Goal: Task Accomplishment & Management: Manage account settings

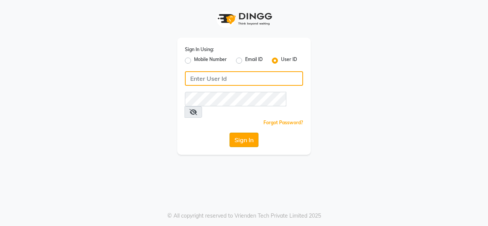
type input "timsalon@123"
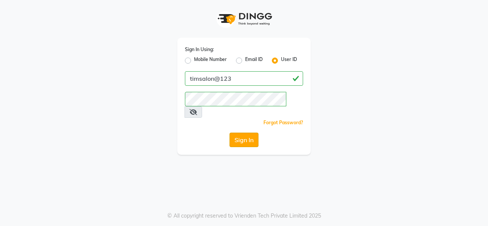
click at [237, 133] on button "Sign In" at bounding box center [243, 140] width 29 height 14
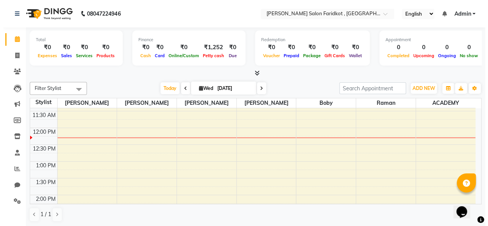
scroll to position [76, 0]
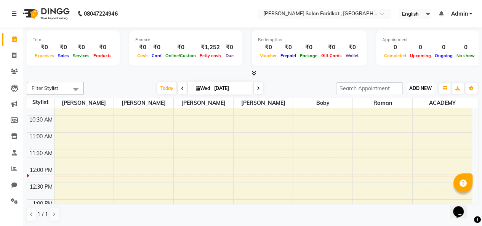
click at [422, 91] on button "ADD NEW Toggle Dropdown" at bounding box center [420, 88] width 26 height 11
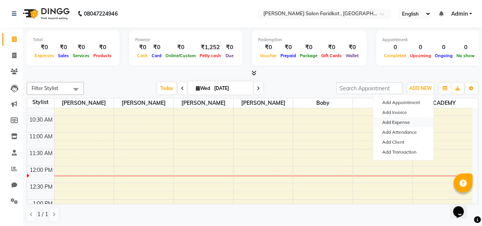
click at [413, 123] on link "Add Expense" at bounding box center [403, 122] width 60 height 10
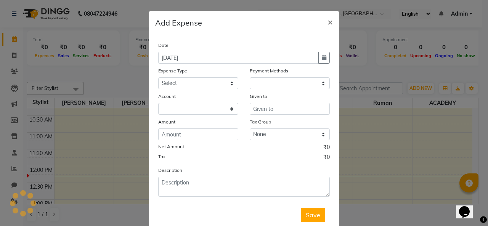
select select "1"
select select "8097"
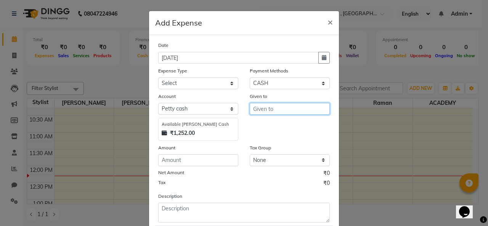
click at [266, 109] on input "text" at bounding box center [290, 109] width 80 height 12
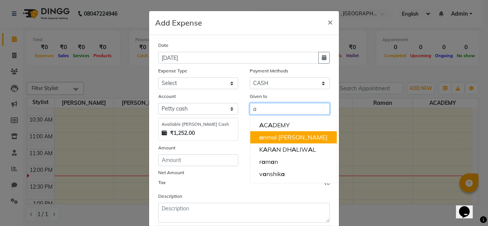
click at [278, 134] on ngb-highlight "a nmol dhillon" at bounding box center [293, 137] width 68 height 8
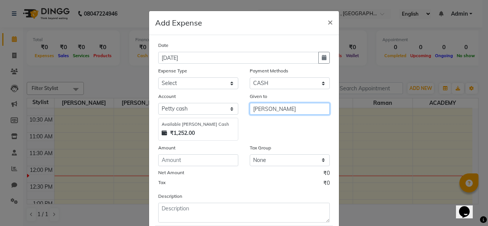
type input "[PERSON_NAME]"
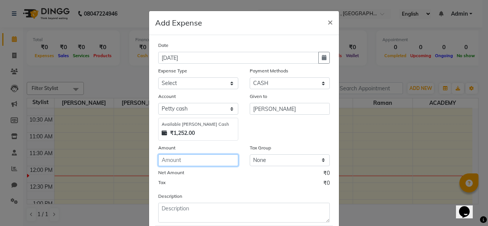
click at [174, 160] on input "number" at bounding box center [198, 160] width 80 height 12
type input "60"
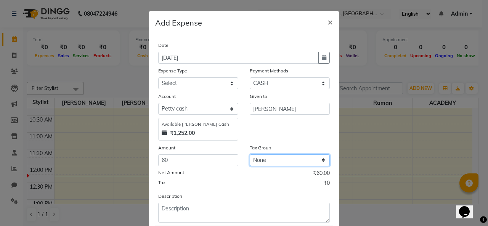
click at [284, 160] on select "None" at bounding box center [290, 160] width 80 height 12
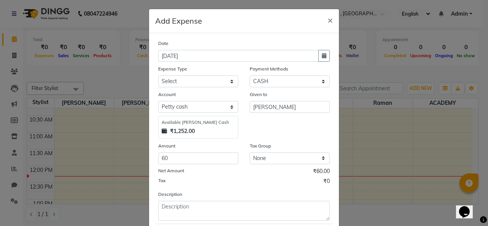
scroll to position [0, 0]
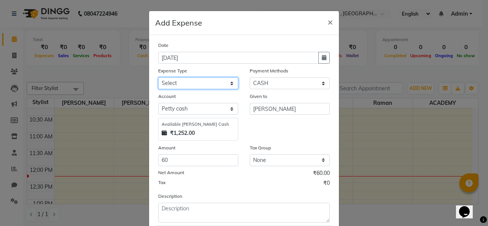
click at [228, 82] on select "Select Advance Salary Bank charges Car maintenance Cash transfer to bank Cash t…" at bounding box center [198, 83] width 80 height 12
select select "18"
click at [158, 77] on select "Select Advance Salary Bank charges Car maintenance Cash transfer to bank Cash t…" at bounding box center [198, 83] width 80 height 12
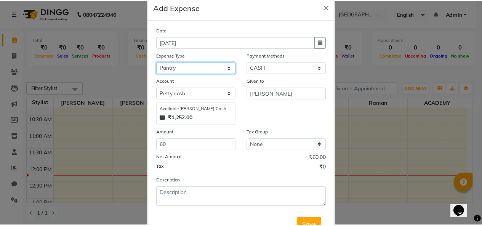
scroll to position [38, 0]
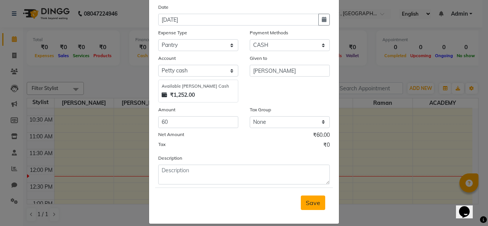
click at [313, 203] on span "Save" at bounding box center [313, 203] width 14 height 8
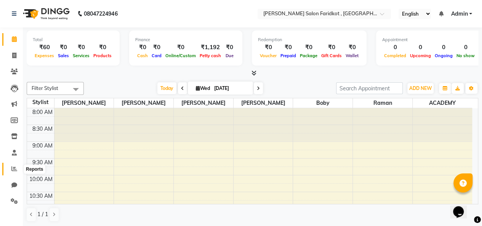
click at [12, 169] on icon at bounding box center [14, 169] width 6 height 6
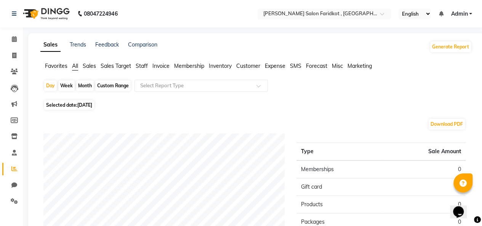
click at [63, 106] on span "Selected date: 03-09-2025" at bounding box center [69, 105] width 50 height 10
select select "9"
select select "2025"
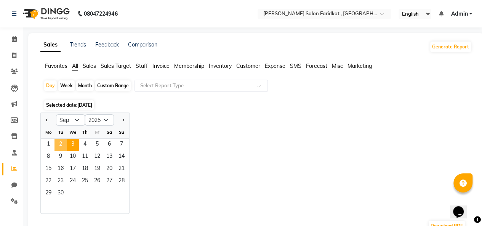
click at [62, 148] on span "2" at bounding box center [60, 145] width 12 height 12
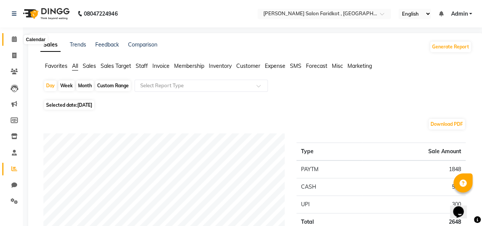
click at [12, 42] on icon at bounding box center [14, 39] width 5 height 6
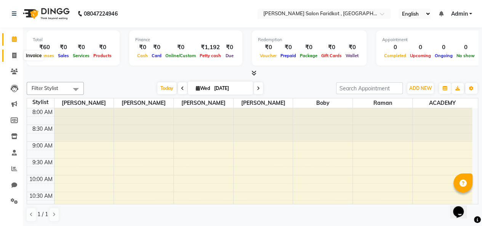
click at [13, 55] on icon at bounding box center [14, 56] width 4 height 6
select select "8789"
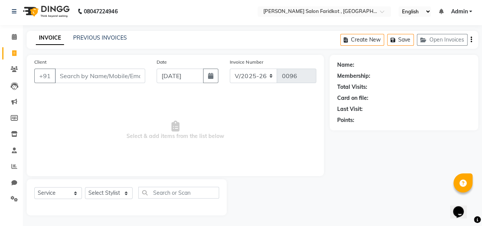
scroll to position [3, 0]
click at [74, 192] on select "Select Service Product Membership Package Voucher Prepaid Gift Card" at bounding box center [58, 193] width 48 height 12
select select "product"
click at [34, 187] on select "Select Service Product Membership Package Voucher Prepaid Gift Card" at bounding box center [58, 193] width 48 height 12
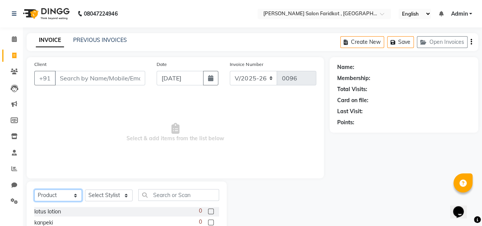
scroll to position [0, 0]
click at [14, 42] on icon at bounding box center [14, 39] width 5 height 6
click at [14, 41] on icon at bounding box center [14, 39] width 5 height 6
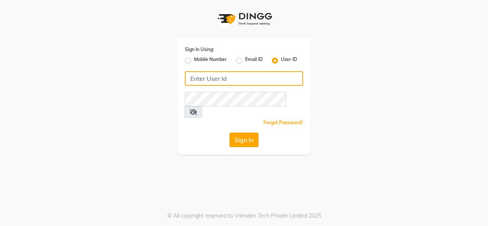
type input "timsalon@123"
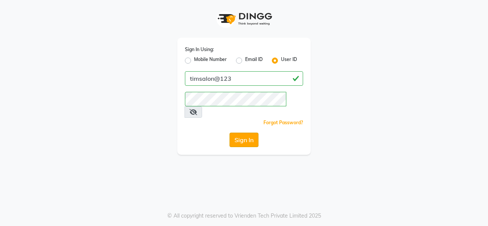
click at [245, 133] on button "Sign In" at bounding box center [243, 140] width 29 height 14
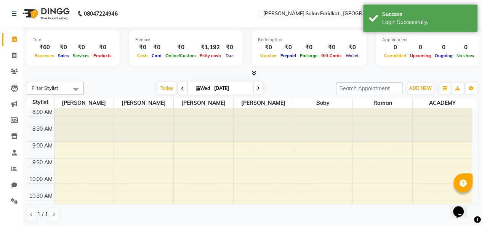
click at [178, 88] on span at bounding box center [182, 88] width 9 height 12
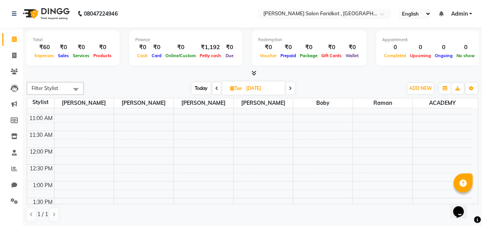
scroll to position [209, 0]
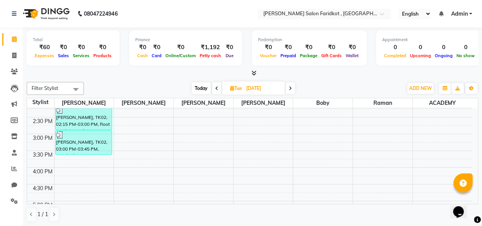
click at [291, 88] on icon at bounding box center [290, 88] width 3 height 5
type input "[DATE]"
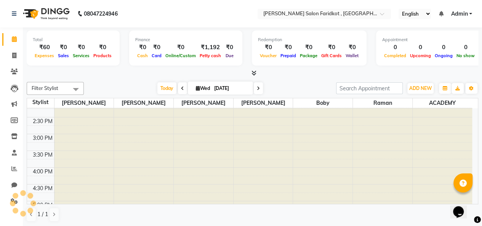
scroll to position [133, 0]
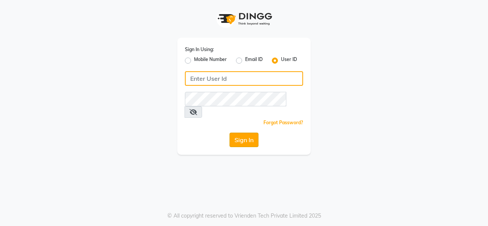
type input "timsalon@123"
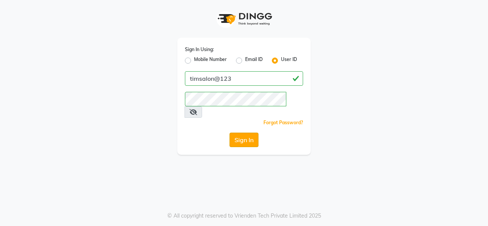
click at [248, 133] on button "Sign In" at bounding box center [243, 140] width 29 height 14
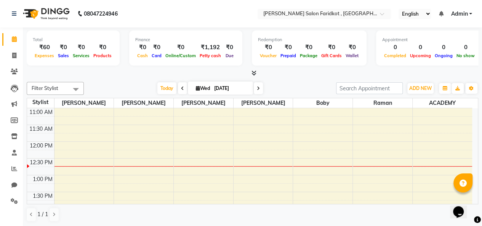
scroll to position [114, 0]
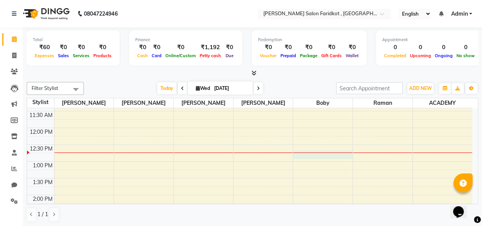
click at [318, 161] on td at bounding box center [263, 165] width 418 height 8
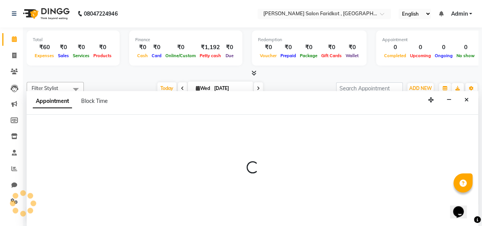
scroll to position [0, 0]
select select "89536"
select select "765"
select select "tentative"
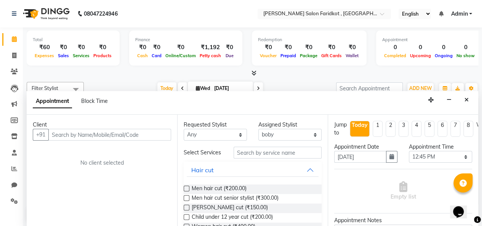
click at [85, 137] on input "text" at bounding box center [109, 135] width 123 height 12
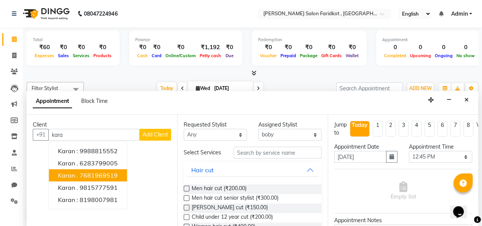
click at [96, 175] on ngb-highlight "7681969519" at bounding box center [99, 175] width 38 height 8
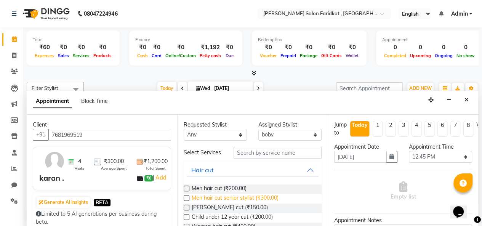
scroll to position [38, 0]
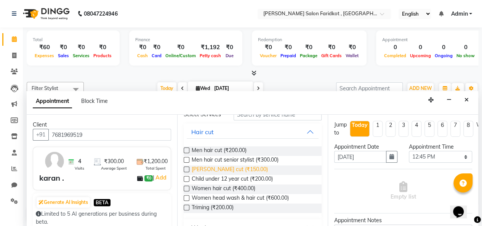
type input "7681969519"
click at [230, 173] on span "[PERSON_NAME] cut (₹150.00)" at bounding box center [230, 170] width 76 height 10
checkbox input "false"
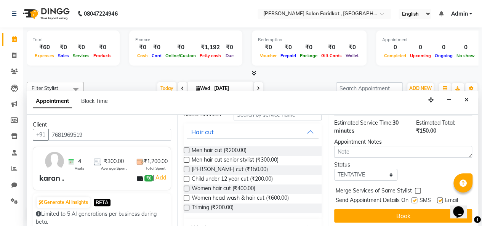
scroll to position [102, 0]
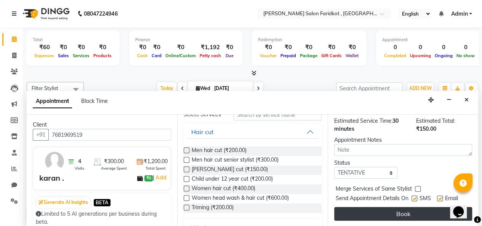
click at [401, 214] on button "Book" at bounding box center [403, 214] width 138 height 14
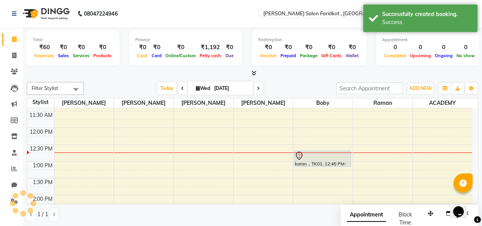
scroll to position [0, 0]
click at [319, 159] on div at bounding box center [323, 155] width 56 height 9
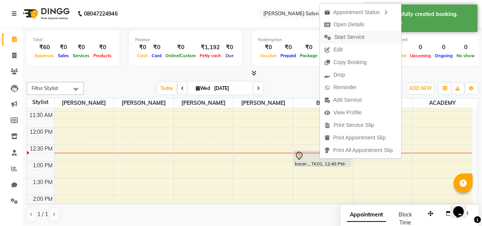
click at [364, 38] on span "Start Service" at bounding box center [349, 37] width 30 height 8
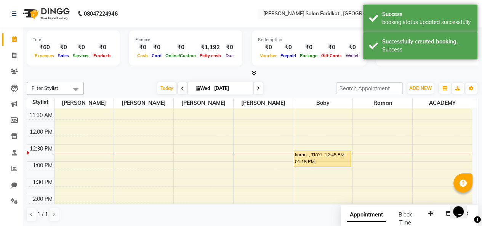
click at [316, 160] on div "karan ., TK01, 12:45 PM-01:15 PM, [PERSON_NAME] cut" at bounding box center [322, 159] width 56 height 16
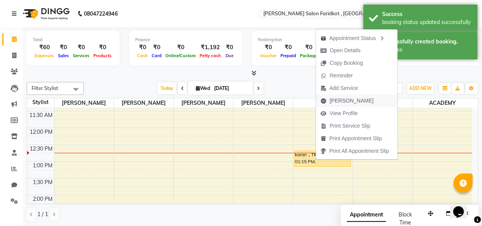
click at [347, 103] on span "Mark Done" at bounding box center [352, 101] width 44 height 8
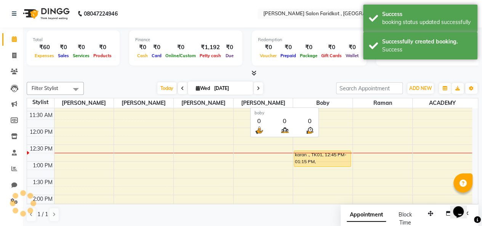
select select "service"
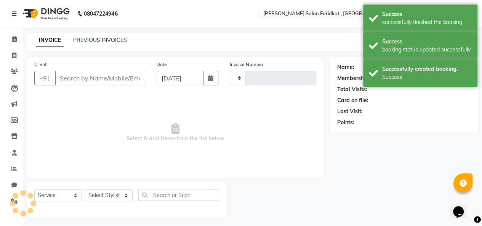
type input "0096"
select select "8789"
type input "7681969519"
select select "89536"
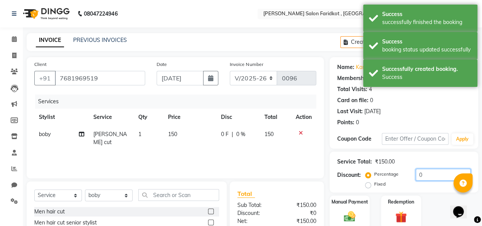
click at [430, 177] on input "0" at bounding box center [443, 175] width 55 height 12
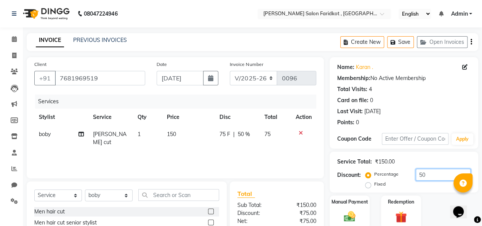
type input "50"
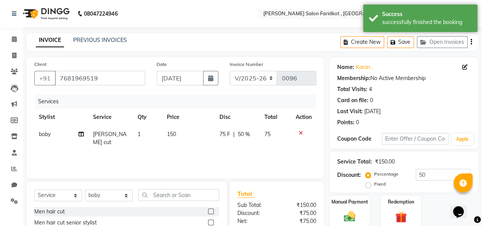
click at [374, 186] on label "Fixed" at bounding box center [379, 184] width 11 height 7
click at [370, 186] on input "Fixed" at bounding box center [369, 183] width 5 height 5
radio input "true"
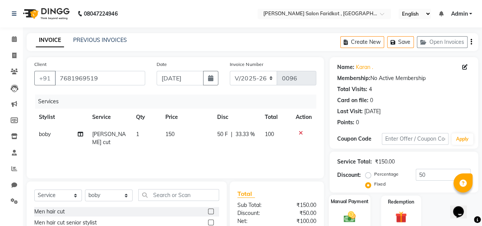
click at [348, 212] on img at bounding box center [349, 217] width 19 height 14
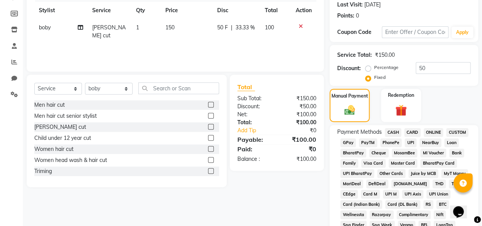
scroll to position [114, 0]
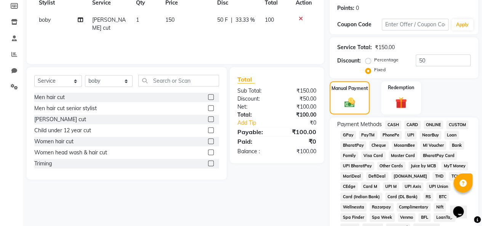
click at [391, 126] on span "CASH" at bounding box center [393, 124] width 16 height 9
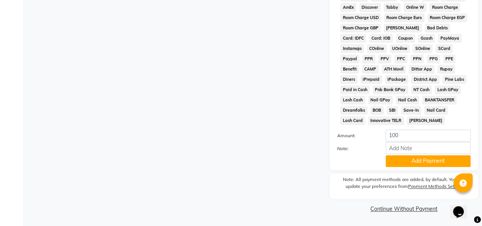
scroll to position [378, 0]
click at [401, 162] on button "Add Payment" at bounding box center [428, 161] width 85 height 12
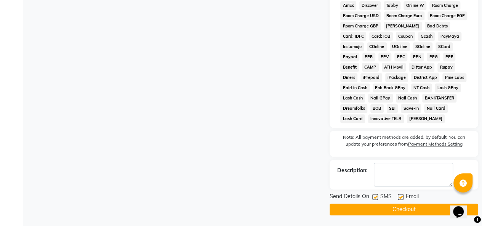
scroll to position [380, 0]
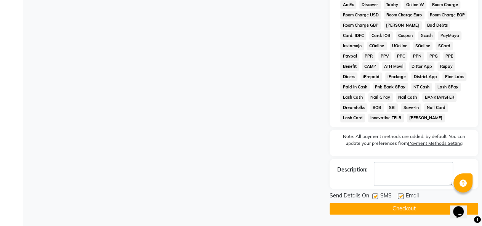
click at [388, 208] on button "Checkout" at bounding box center [404, 209] width 149 height 12
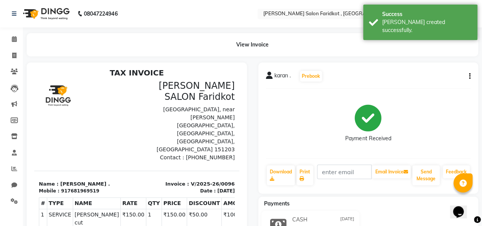
scroll to position [6, 0]
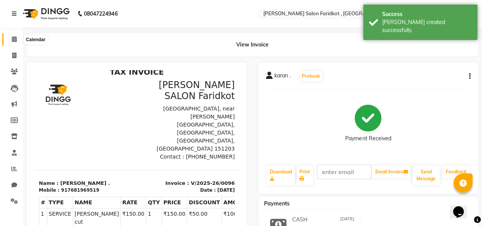
click at [15, 43] on span at bounding box center [14, 39] width 13 height 9
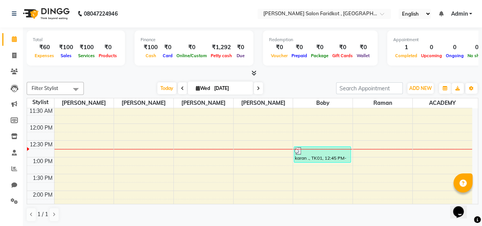
scroll to position [114, 0]
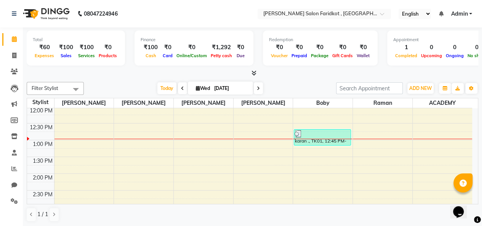
scroll to position [127, 0]
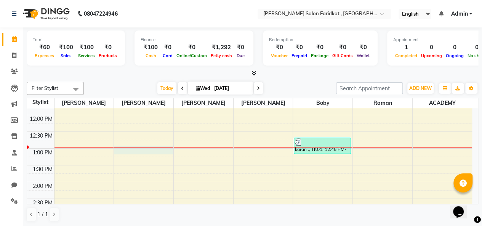
click at [144, 147] on div "8:00 AM 8:30 AM 9:00 AM 9:30 AM 10:00 AM 10:30 AM 11:00 AM 11:30 AM 12:00 PM 12…" at bounding box center [249, 199] width 445 height 436
select select "89533"
select select "tentative"
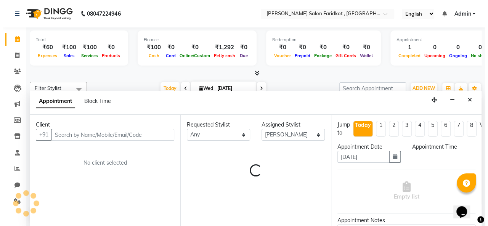
scroll to position [0, 0]
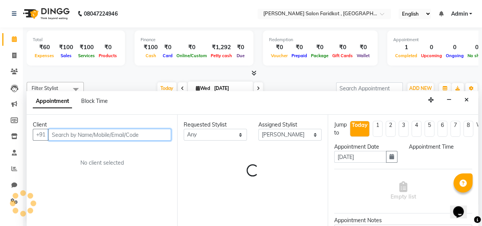
select select "780"
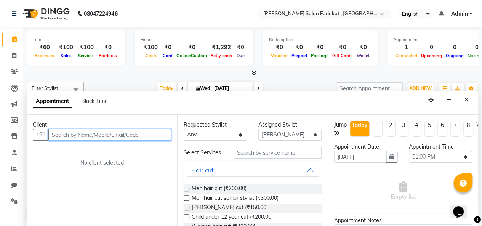
click at [95, 133] on input "text" at bounding box center [109, 135] width 123 height 12
type input "9851588889"
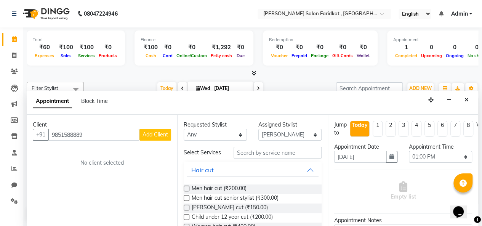
click at [155, 133] on span "Add Client" at bounding box center [156, 134] width 26 height 7
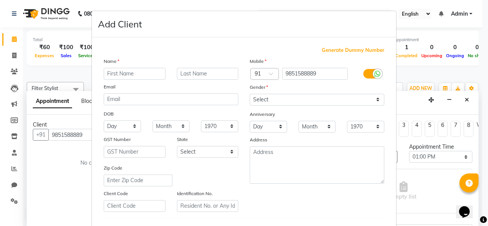
click at [122, 72] on input "text" at bounding box center [135, 74] width 62 height 12
type input "verma"
click at [189, 74] on input "text" at bounding box center [208, 74] width 62 height 12
type input "."
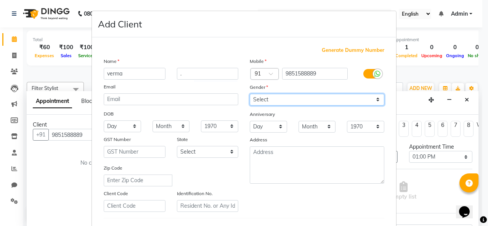
click at [284, 99] on select "Select Male Female Other Prefer Not To Say" at bounding box center [317, 100] width 135 height 12
select select "male"
click at [250, 94] on select "Select Male Female Other Prefer Not To Say" at bounding box center [317, 100] width 135 height 12
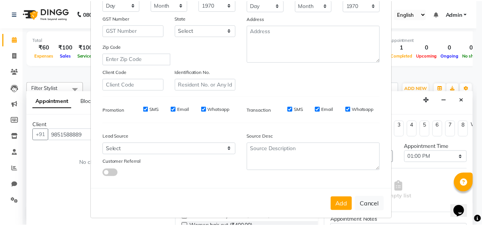
scroll to position [124, 0]
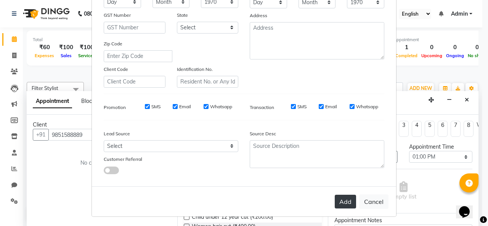
click at [335, 205] on button "Add" at bounding box center [345, 202] width 21 height 14
select select
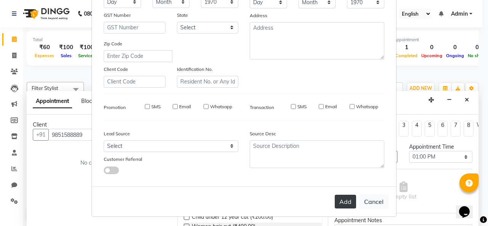
select select
checkbox input "false"
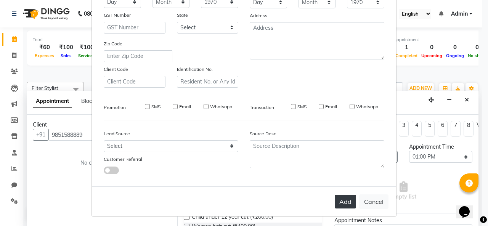
checkbox input "false"
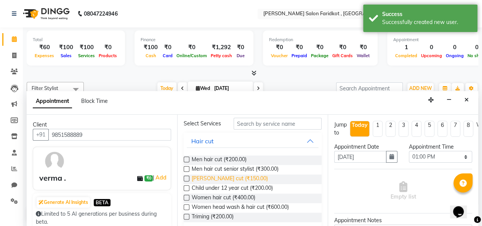
scroll to position [38, 0]
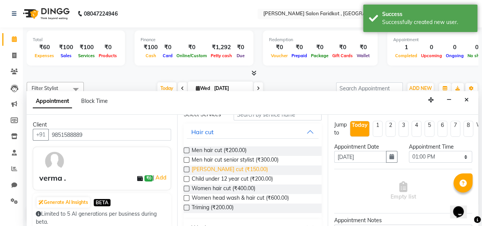
click at [232, 175] on span "Beard cut (₹150.00)" at bounding box center [230, 170] width 76 height 10
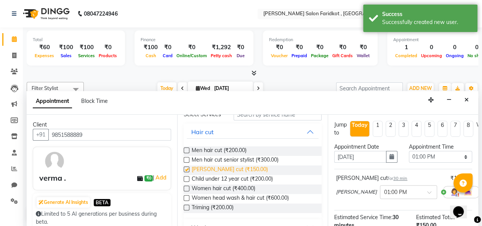
checkbox input "false"
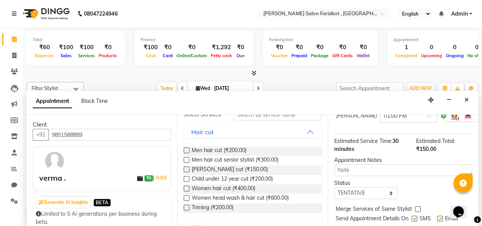
scroll to position [103, 0]
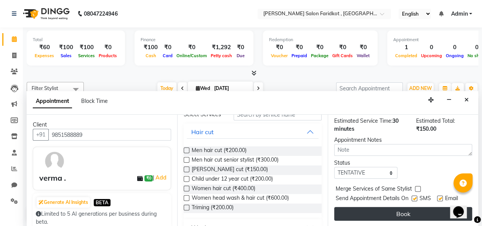
click at [405, 209] on button "Book" at bounding box center [403, 214] width 138 height 14
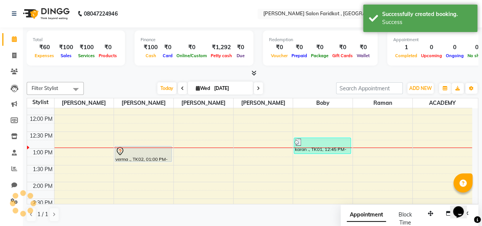
scroll to position [0, 0]
click at [129, 151] on div at bounding box center [143, 151] width 56 height 9
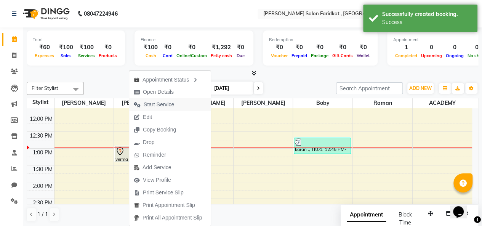
click at [146, 103] on span "Start Service" at bounding box center [159, 105] width 30 height 8
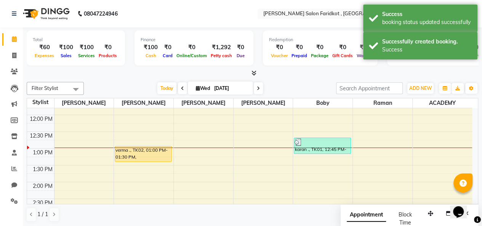
click at [138, 148] on div "verma ., TK02, 01:00 PM-01:30 PM, Beard cut" at bounding box center [143, 153] width 56 height 15
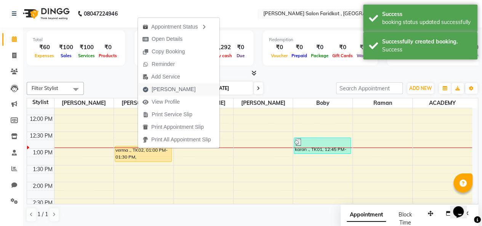
click at [173, 90] on span "Mark Done" at bounding box center [174, 89] width 44 height 8
select select "service"
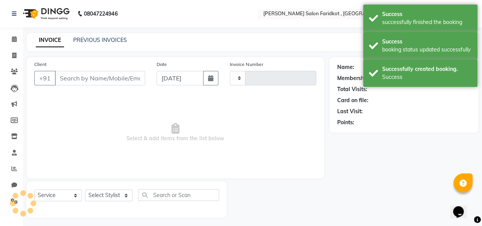
type input "0097"
select select "8789"
type input "9851588889"
select select "89533"
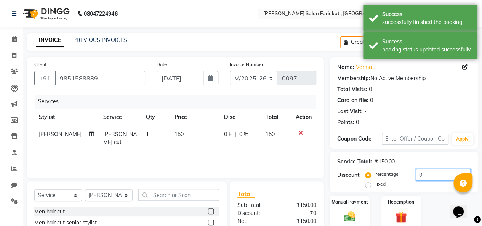
click at [426, 175] on input "0" at bounding box center [443, 175] width 55 height 12
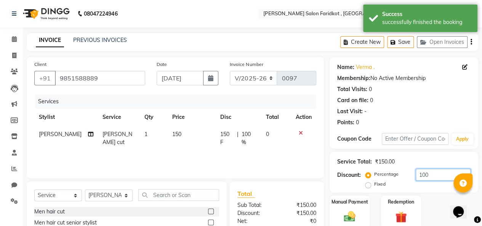
type input "100"
click at [374, 188] on label "Fixed" at bounding box center [379, 184] width 11 height 7
click at [369, 187] on input "Fixed" at bounding box center [369, 183] width 5 height 5
radio input "true"
click at [361, 212] on div "Manual Payment" at bounding box center [350, 212] width 42 height 35
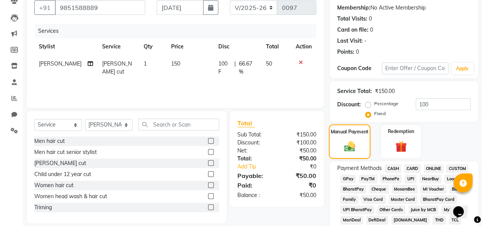
scroll to position [76, 0]
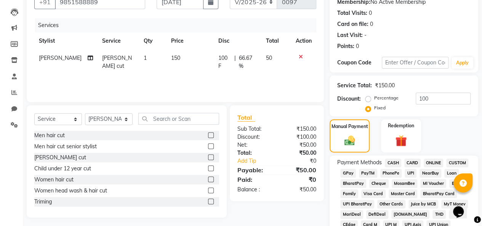
click at [391, 162] on span "CASH" at bounding box center [393, 163] width 16 height 9
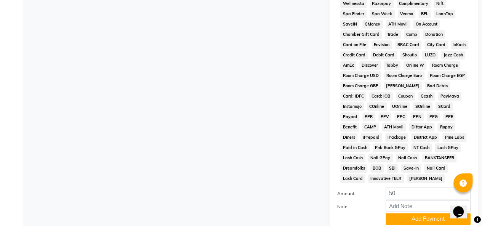
scroll to position [343, 0]
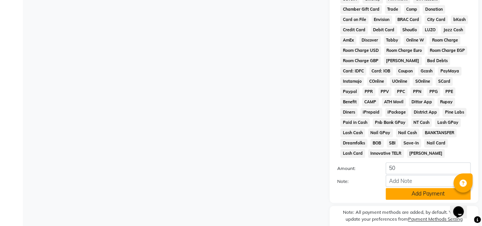
click at [421, 199] on button "Add Payment" at bounding box center [428, 194] width 85 height 12
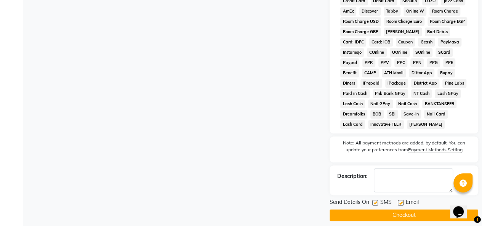
scroll to position [380, 0]
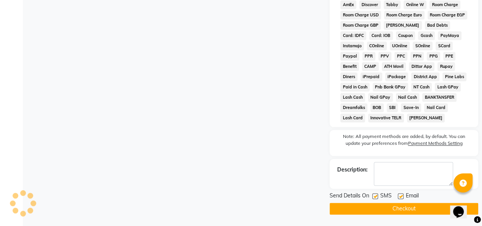
click at [399, 207] on button "Checkout" at bounding box center [404, 209] width 149 height 12
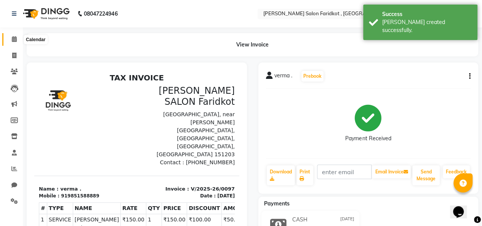
click at [13, 38] on icon at bounding box center [14, 39] width 5 height 6
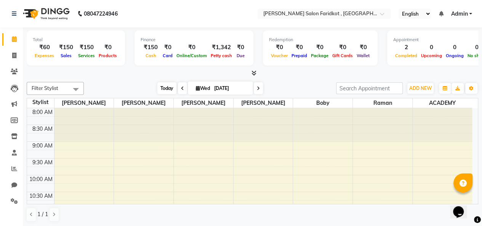
click at [164, 88] on span "Today" at bounding box center [166, 88] width 19 height 12
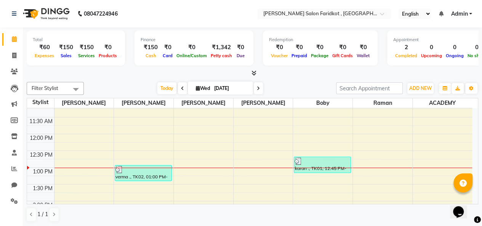
scroll to position [127, 0]
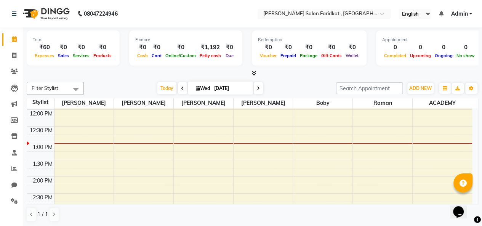
scroll to position [95, 0]
